Goal: Task Accomplishment & Management: Manage account settings

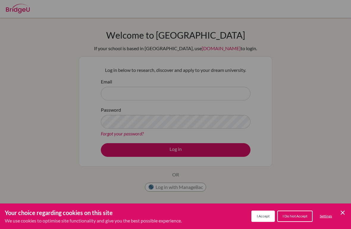
click at [211, 183] on div "Cookie Preferences" at bounding box center [175, 114] width 351 height 229
click at [257, 66] on div "Cookie Preferences" at bounding box center [175, 114] width 351 height 229
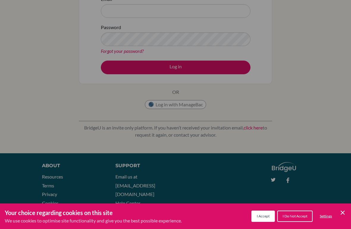
scroll to position [85, 0]
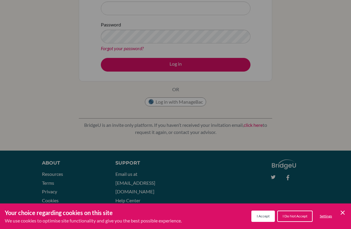
click at [252, 221] on button "I Accept" at bounding box center [262, 216] width 23 height 11
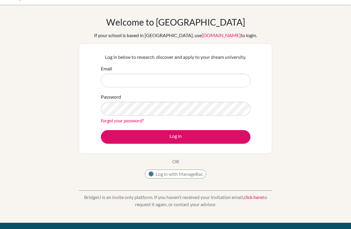
scroll to position [5, 0]
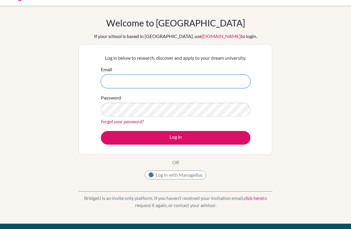
click at [196, 81] on input "Email" at bounding box center [175, 82] width 149 height 14
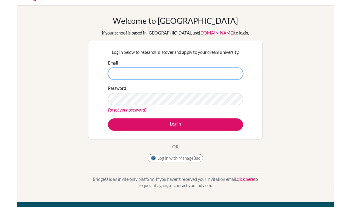
scroll to position [12, 0]
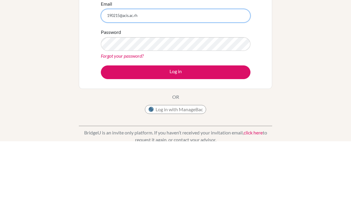
click at [205, 75] on input "190215@acis.ac.rh" at bounding box center [175, 82] width 149 height 14
type input "[EMAIL_ADDRESS][DOMAIN_NAME]"
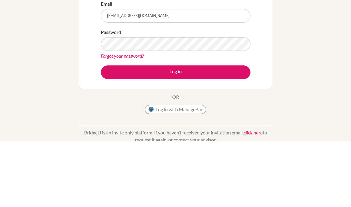
click at [214, 131] on button "Log in" at bounding box center [175, 138] width 149 height 14
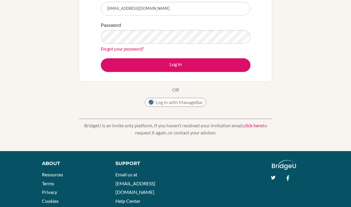
scroll to position [85, 0]
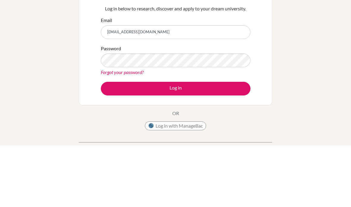
click at [312, 35] on div "Welcome to BridgeU If your school is based in China, use app.bridge-u.com.cn to…" at bounding box center [175, 127] width 351 height 194
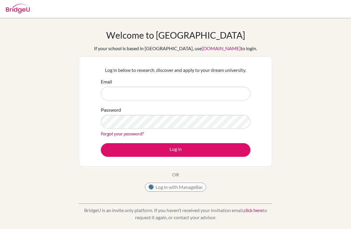
click at [232, 98] on input "Email" at bounding box center [175, 94] width 149 height 14
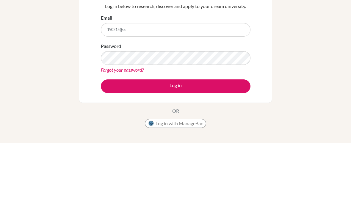
type input "[EMAIL_ADDRESS][DOMAIN_NAME]"
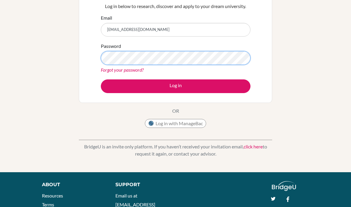
scroll to position [64, 0]
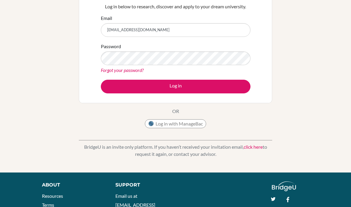
click at [238, 85] on button "Log in" at bounding box center [175, 87] width 149 height 14
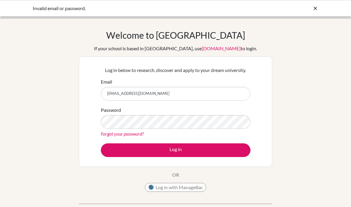
click at [142, 136] on link "Forgot your password?" at bounding box center [122, 134] width 43 height 6
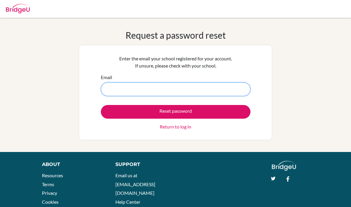
click at [221, 92] on input "Email" at bounding box center [175, 89] width 149 height 14
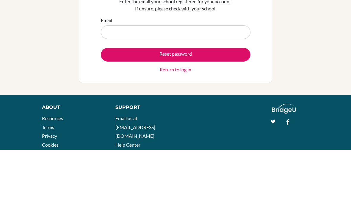
click at [86, 45] on div "Enter the email your school registered for your account. If unsure, please chec…" at bounding box center [175, 92] width 193 height 95
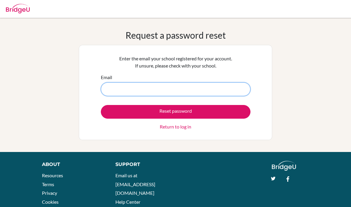
click at [214, 93] on input "Email" at bounding box center [175, 89] width 149 height 14
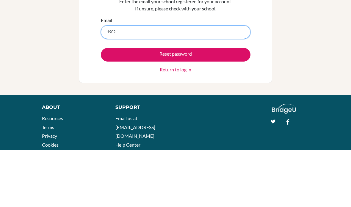
type input "[EMAIL_ADDRESS][DOMAIN_NAME]"
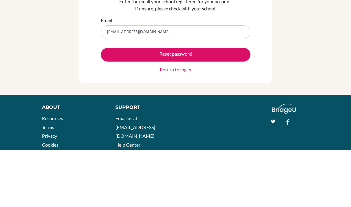
scroll to position [25, 0]
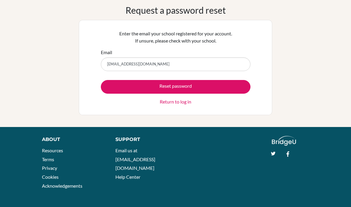
click at [217, 81] on button "Reset password" at bounding box center [175, 87] width 149 height 14
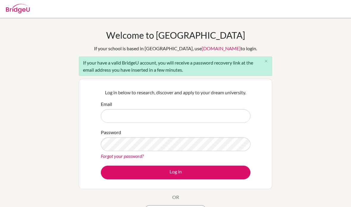
click at [228, 113] on input "Email" at bounding box center [175, 116] width 149 height 14
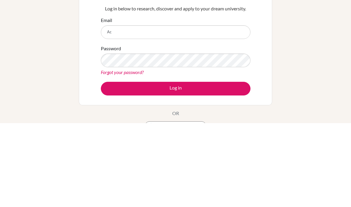
type input "A"
type input "[EMAIL_ADDRESS][DOMAIN_NAME]"
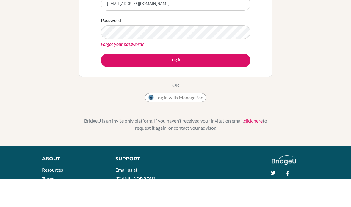
click at [288, 19] on div "Welcome to BridgeU If your school is based in China, use app.bridge-u.com.cn to…" at bounding box center [175, 54] width 351 height 217
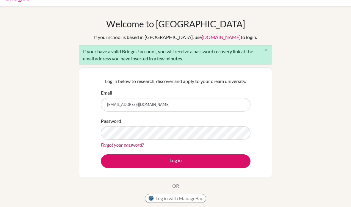
scroll to position [0, 0]
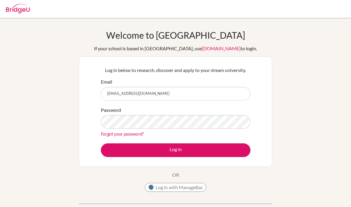
scroll to position [109, 0]
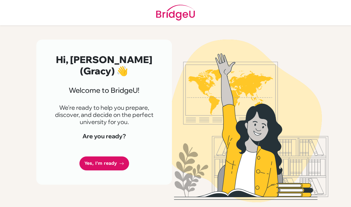
click at [114, 158] on link "Yes, I'm ready" at bounding box center [104, 163] width 50 height 14
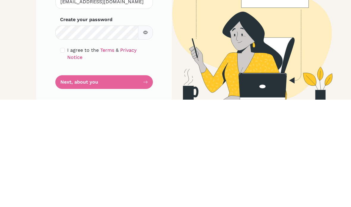
click at [55, 50] on div "Step 1 of 5 Set up your password Your email [EMAIL_ADDRESS][DOMAIN_NAME] Invali…" at bounding box center [104, 125] width 136 height 171
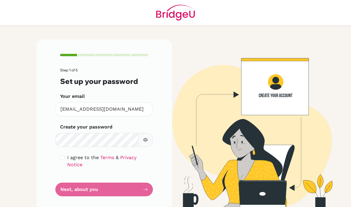
click at [146, 137] on icon "button" at bounding box center [145, 139] width 5 height 5
click at [146, 138] on icon "button" at bounding box center [145, 140] width 4 height 4
click at [60, 155] on input "checkbox" at bounding box center [62, 157] width 5 height 5
checkbox input "true"
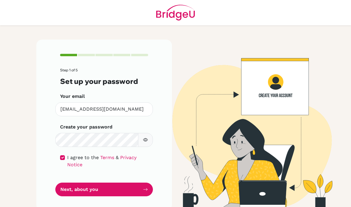
click at [130, 182] on button "Next, about you" at bounding box center [103, 189] width 97 height 14
click at [128, 182] on button "Next, about you" at bounding box center [103, 189] width 97 height 14
